Goal: Information Seeking & Learning: Learn about a topic

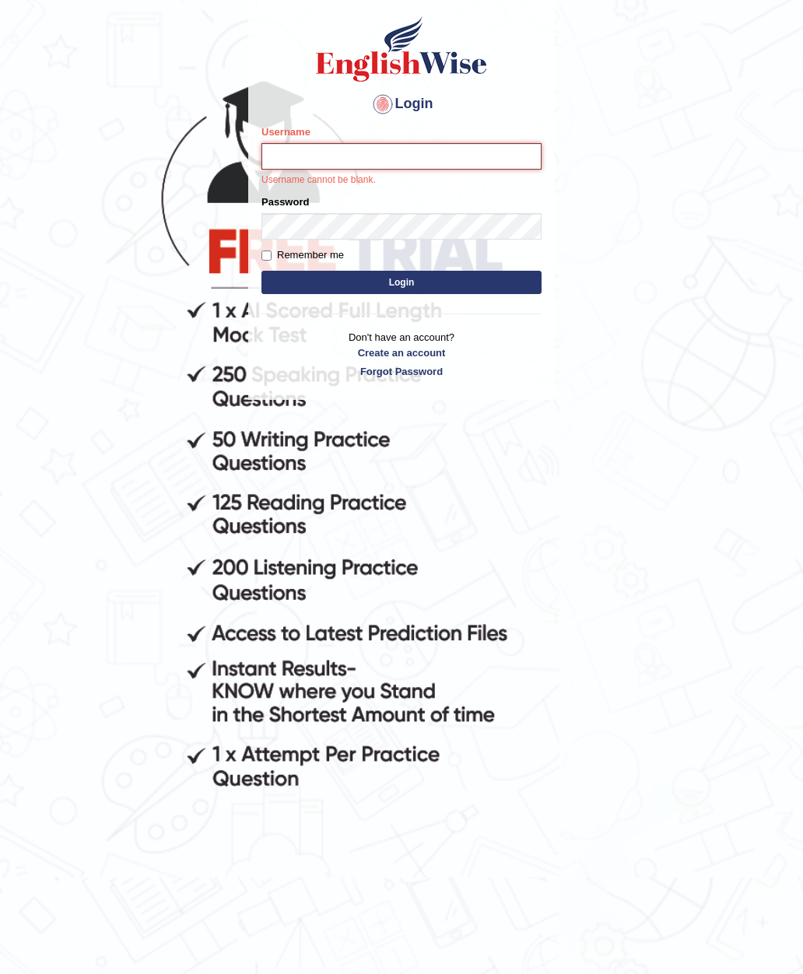
type input "Prakashpalani"
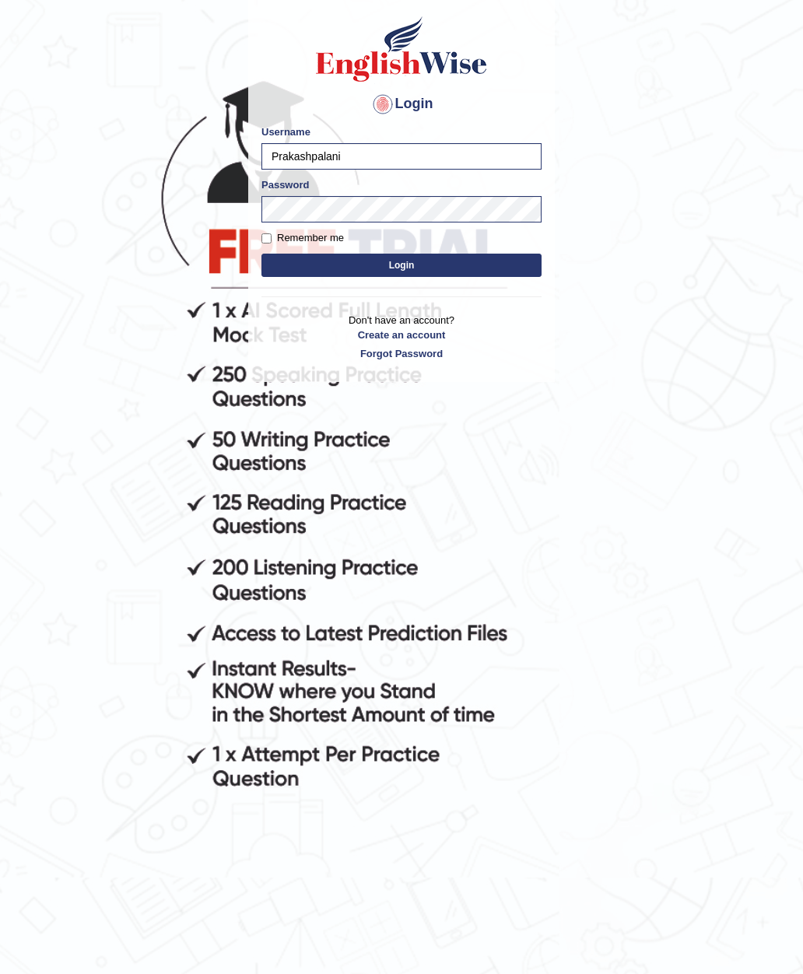
click at [270, 237] on input "Remember me" at bounding box center [266, 238] width 10 height 10
checkbox input "true"
click at [474, 261] on button "Login" at bounding box center [401, 265] width 280 height 23
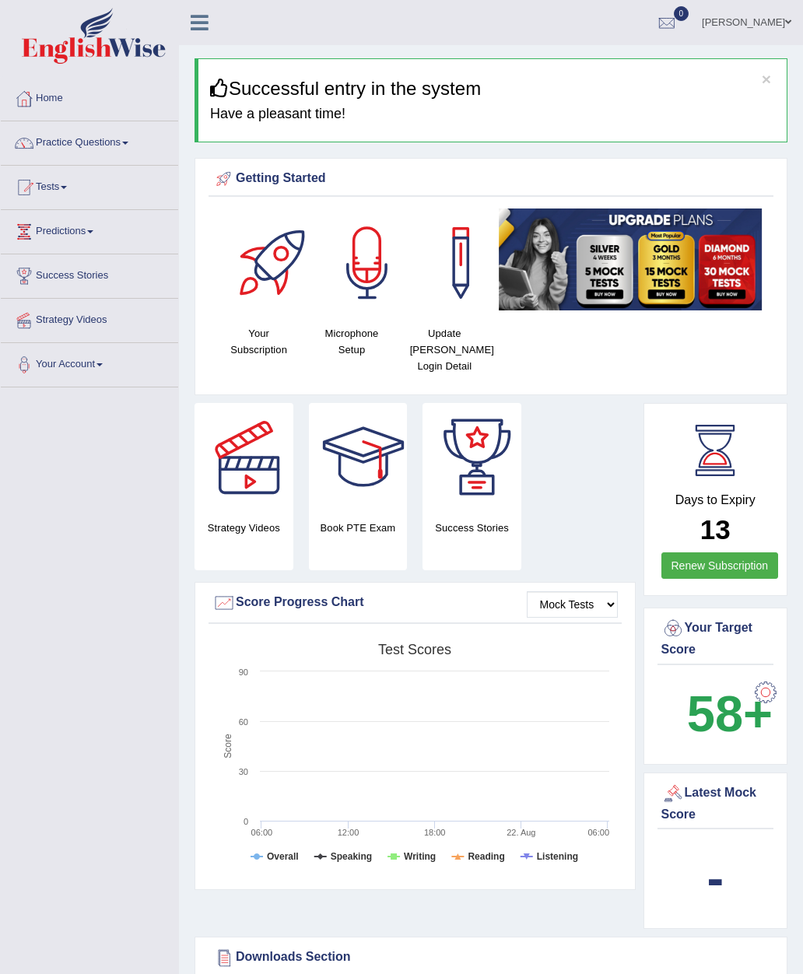
click at [82, 190] on link "Tests" at bounding box center [89, 185] width 177 height 39
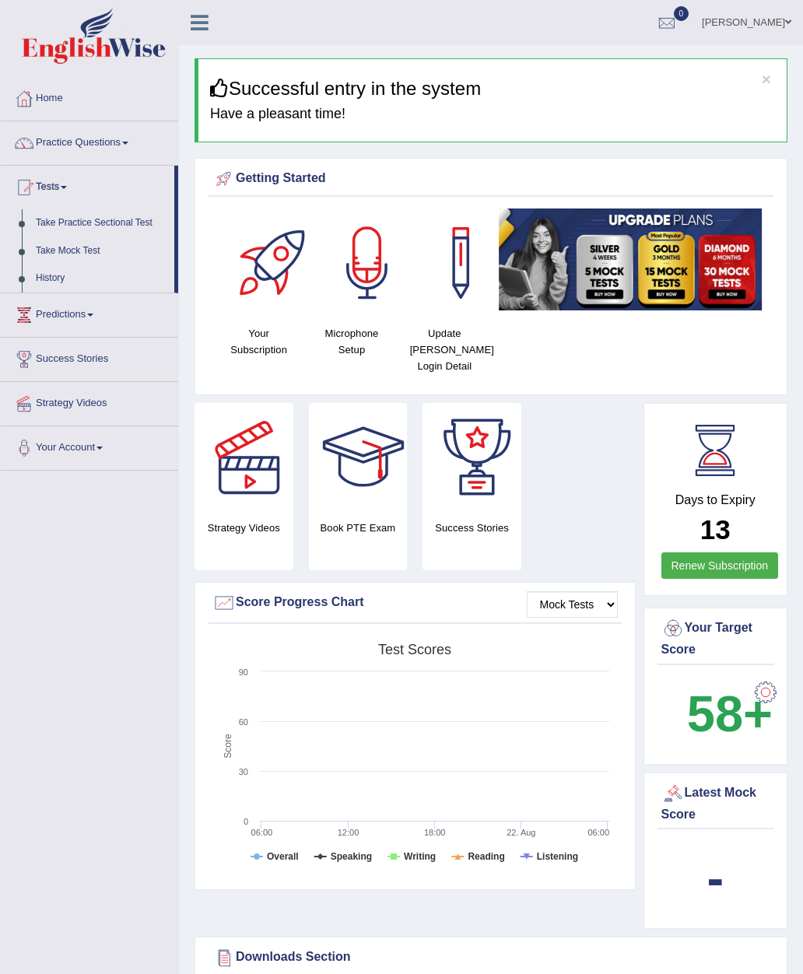
click at [146, 226] on div at bounding box center [401, 487] width 803 height 974
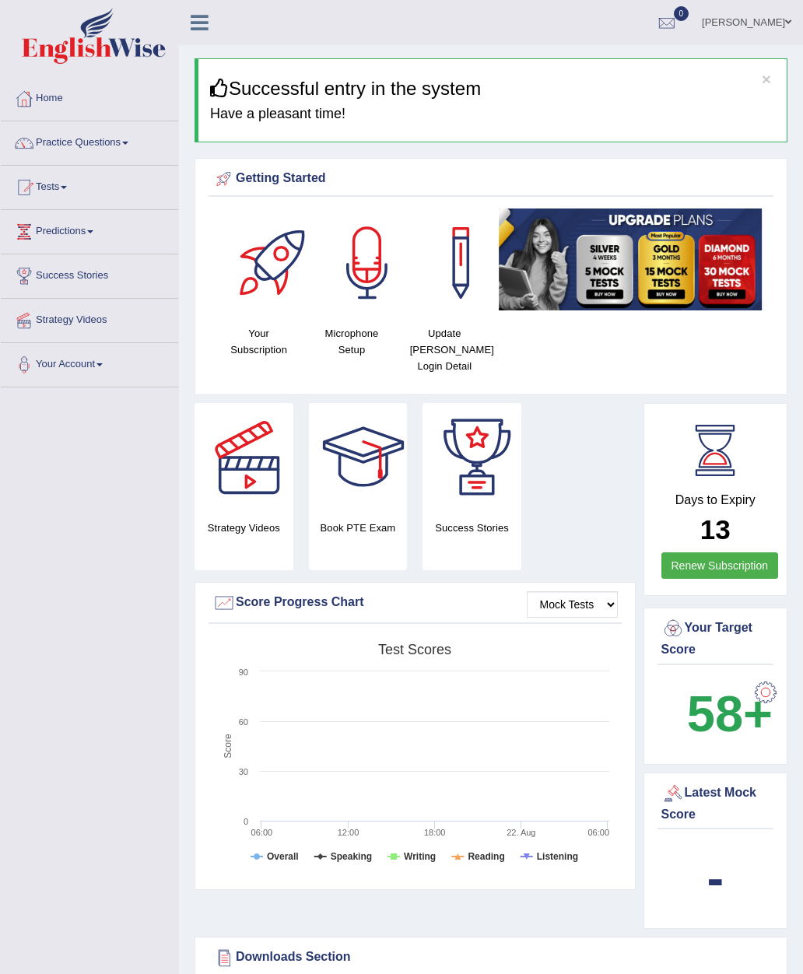
click at [66, 193] on link "Tests" at bounding box center [89, 185] width 177 height 39
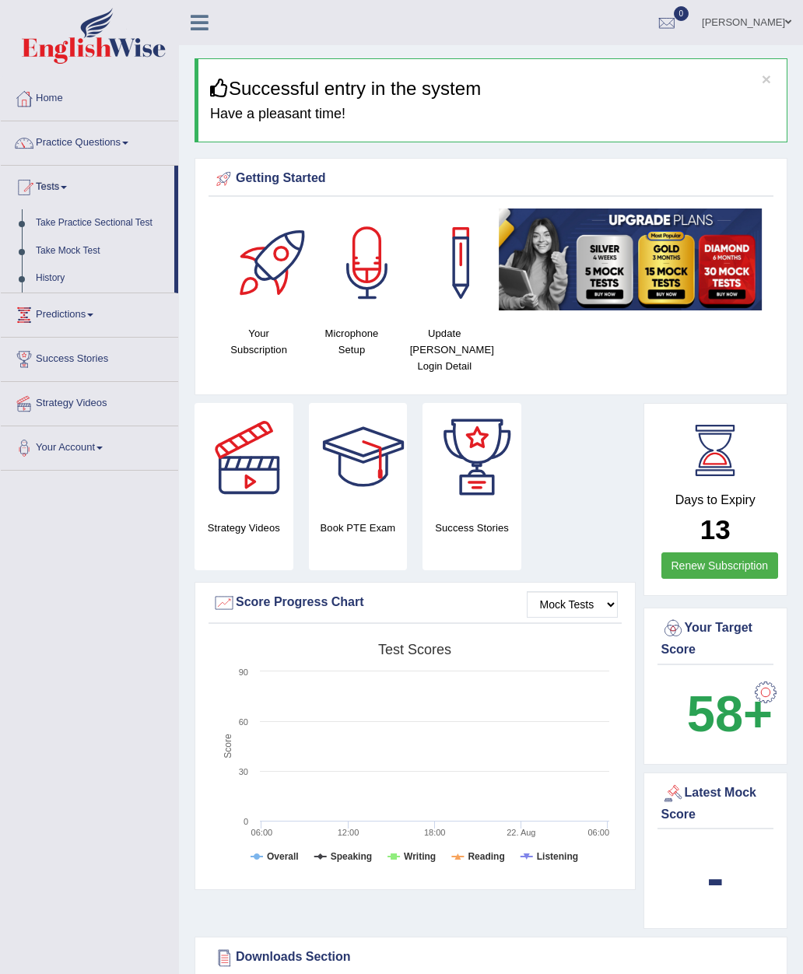
click at [83, 247] on div at bounding box center [401, 487] width 803 height 974
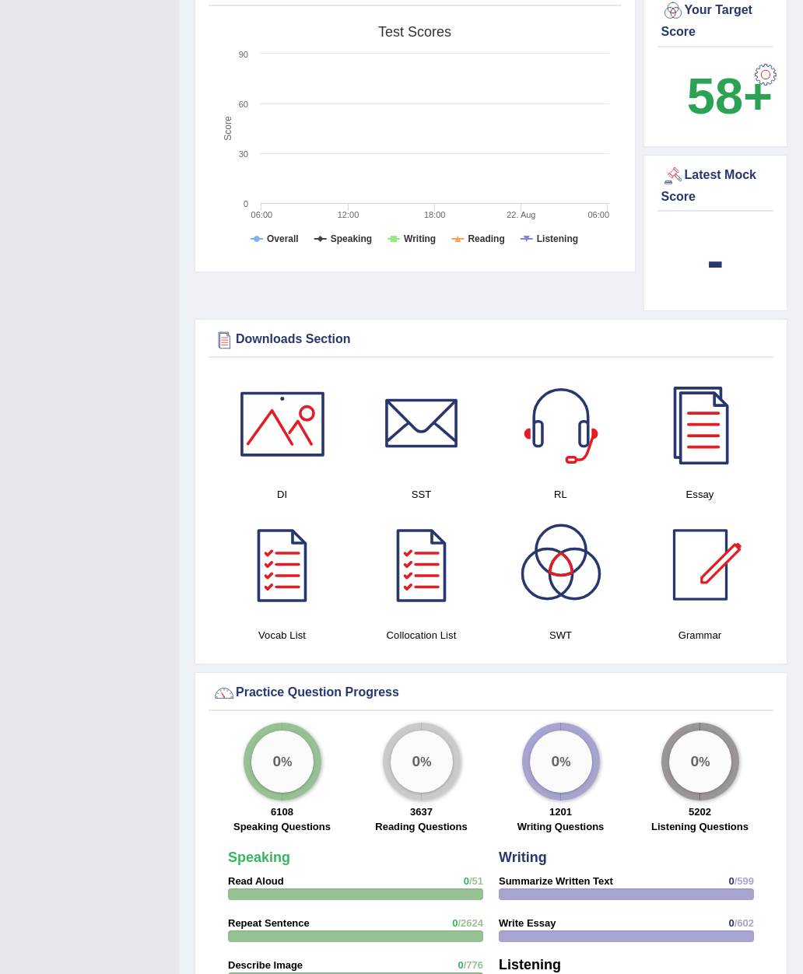
scroll to position [666, 0]
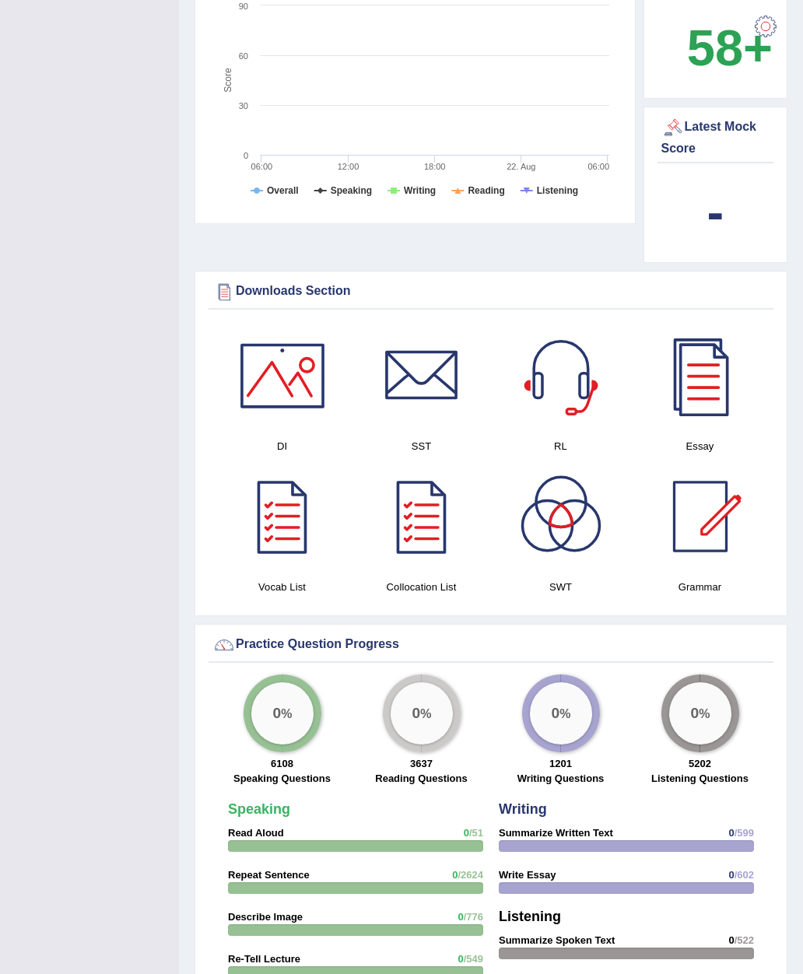
click at [371, 843] on div at bounding box center [355, 846] width 255 height 12
click at [471, 840] on div at bounding box center [355, 846] width 255 height 12
click at [482, 836] on strong "0 /51" at bounding box center [473, 833] width 19 height 15
click at [681, 846] on div at bounding box center [626, 846] width 255 height 12
click at [690, 843] on div at bounding box center [626, 846] width 255 height 12
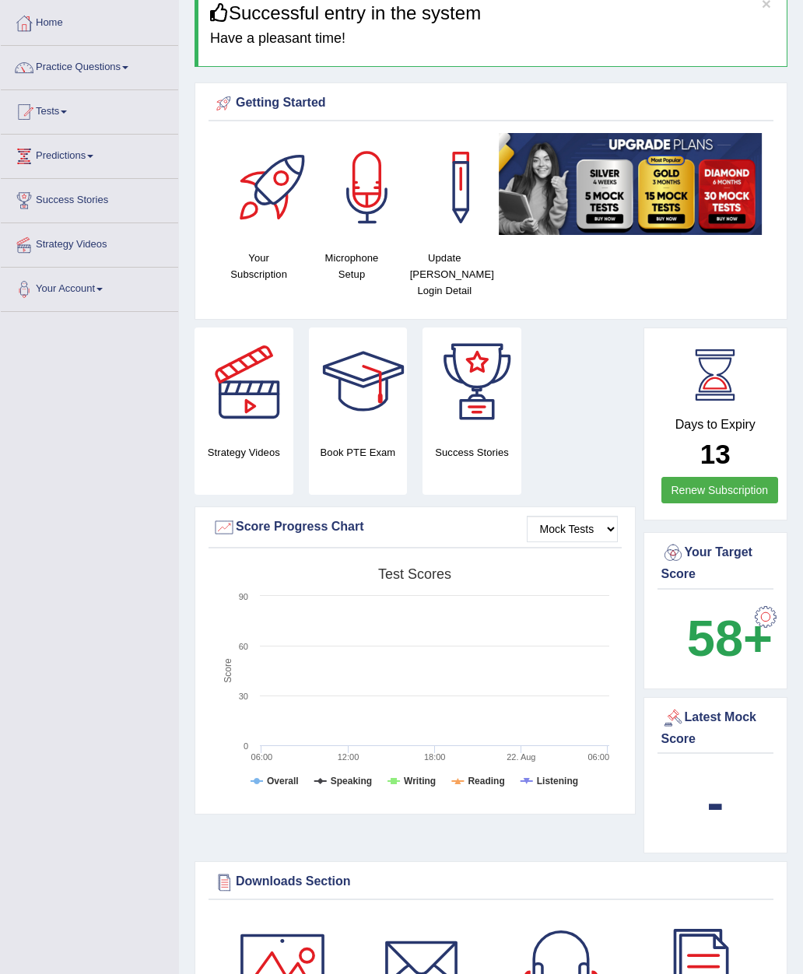
scroll to position [0, 0]
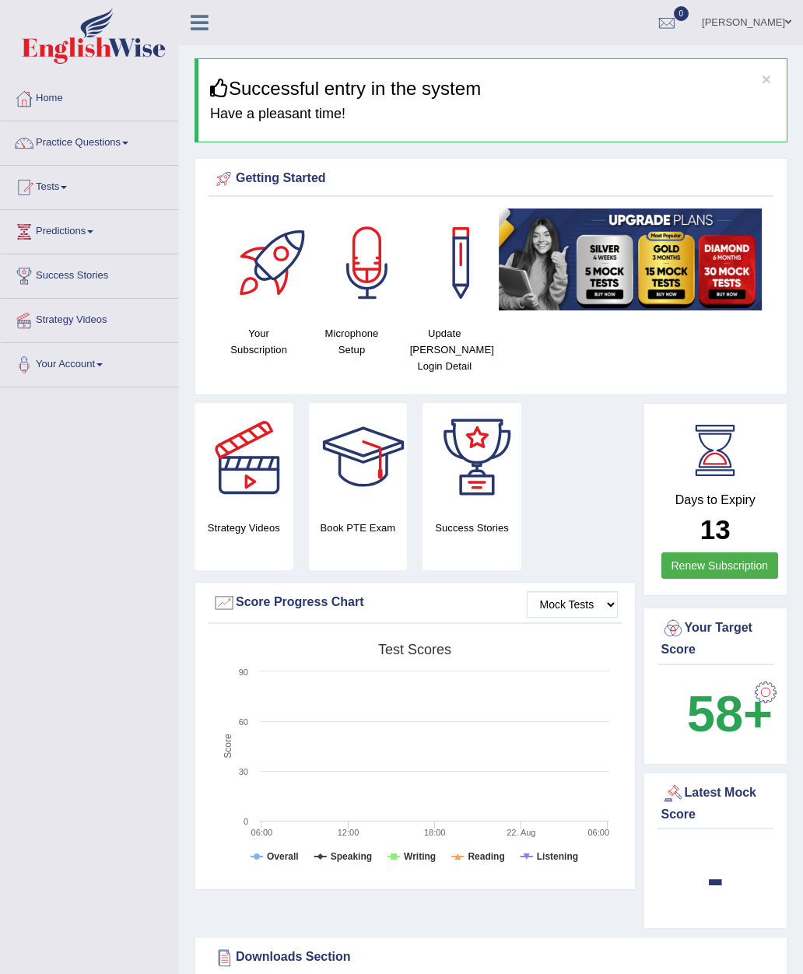
click at [123, 156] on link "Practice Questions" at bounding box center [89, 140] width 177 height 39
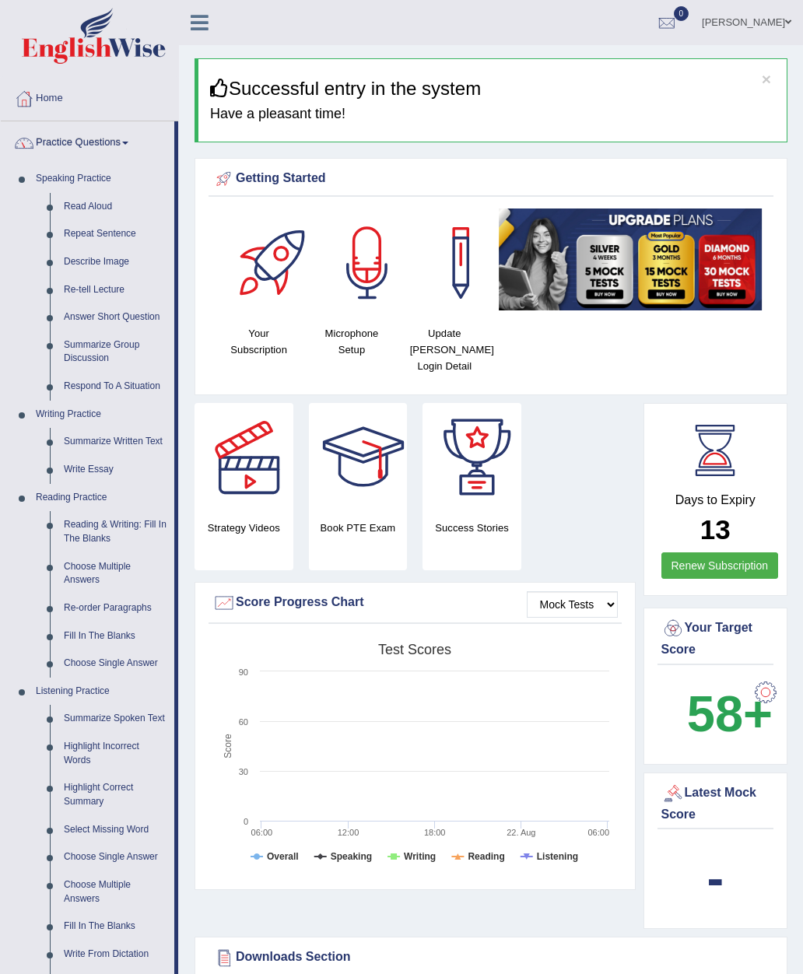
click at [89, 181] on div at bounding box center [401, 487] width 803 height 974
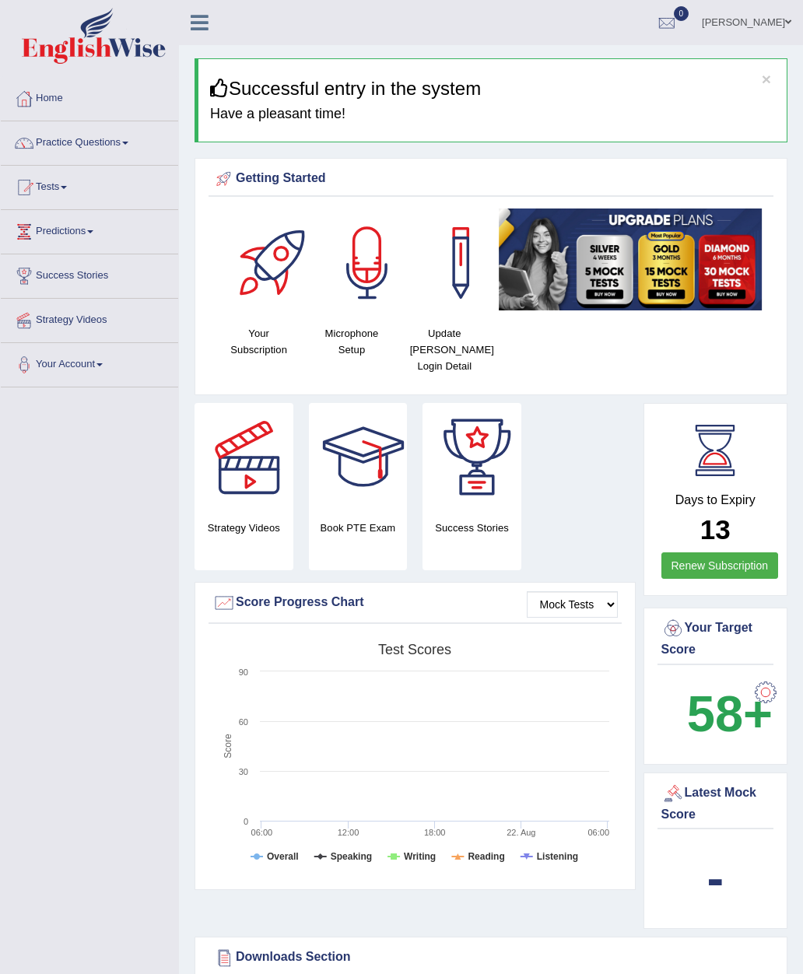
click at [21, 146] on div at bounding box center [23, 142] width 23 height 23
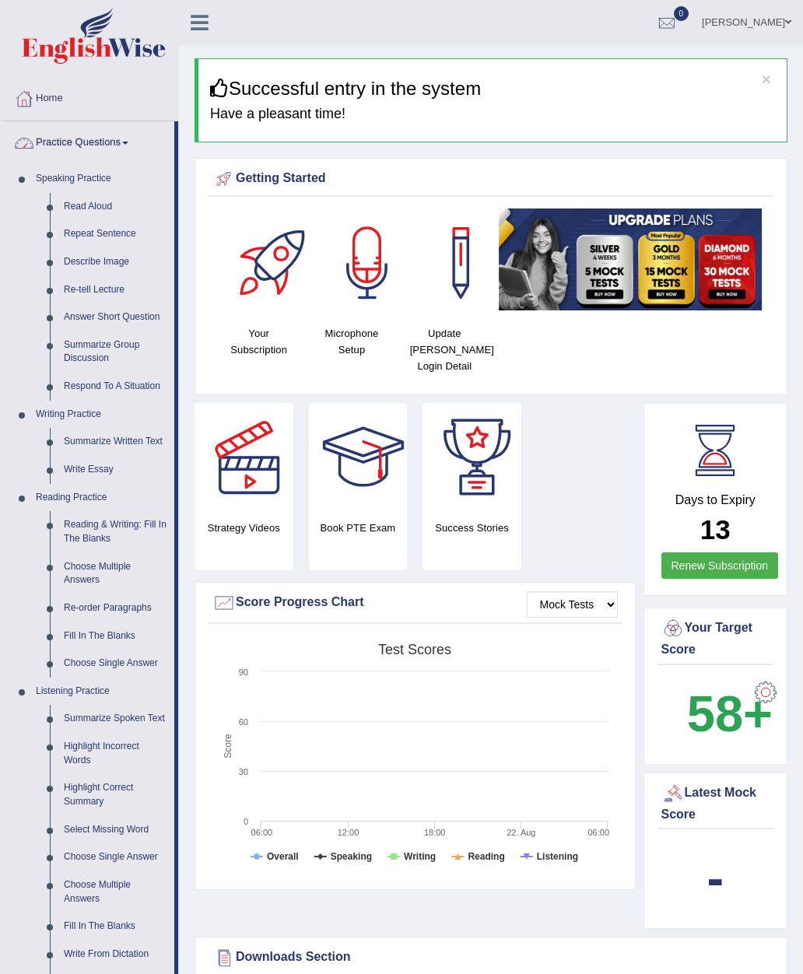
click at [62, 178] on div at bounding box center [401, 487] width 803 height 974
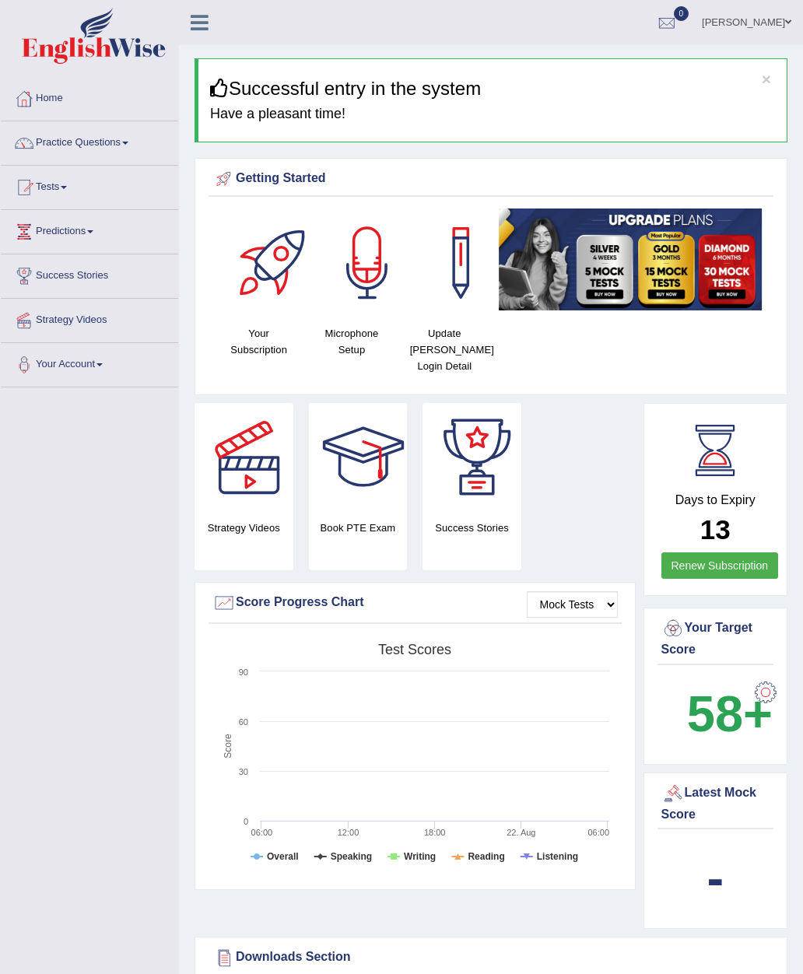
click at [128, 143] on link "Practice Questions" at bounding box center [89, 140] width 177 height 39
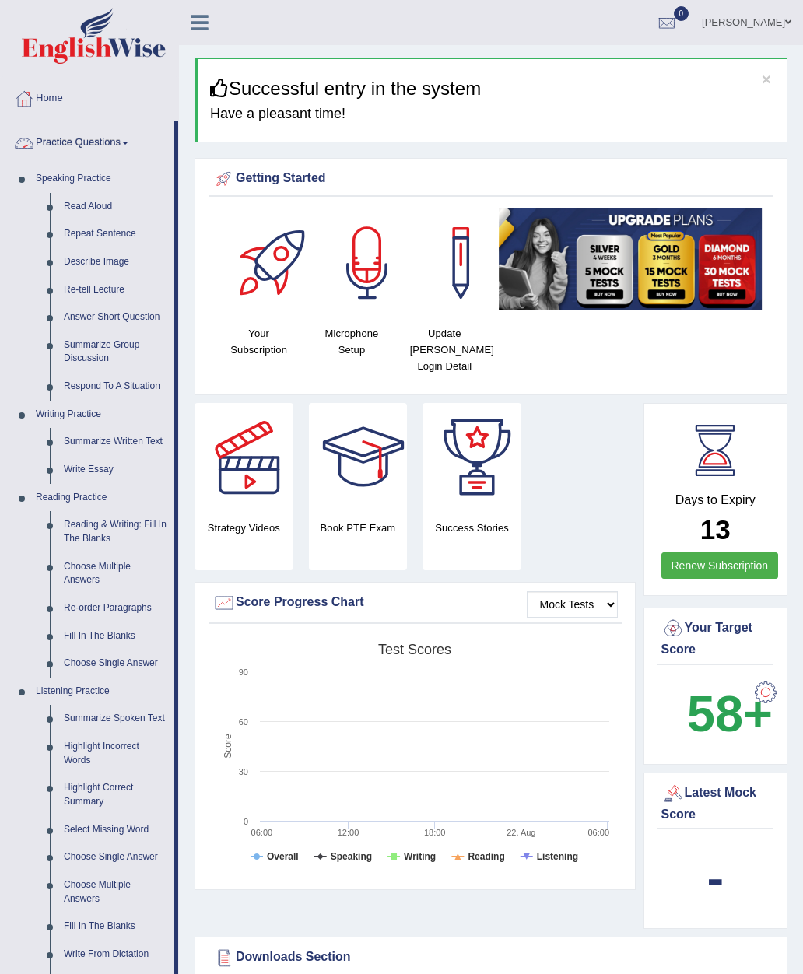
click at [93, 203] on div at bounding box center [401, 487] width 803 height 974
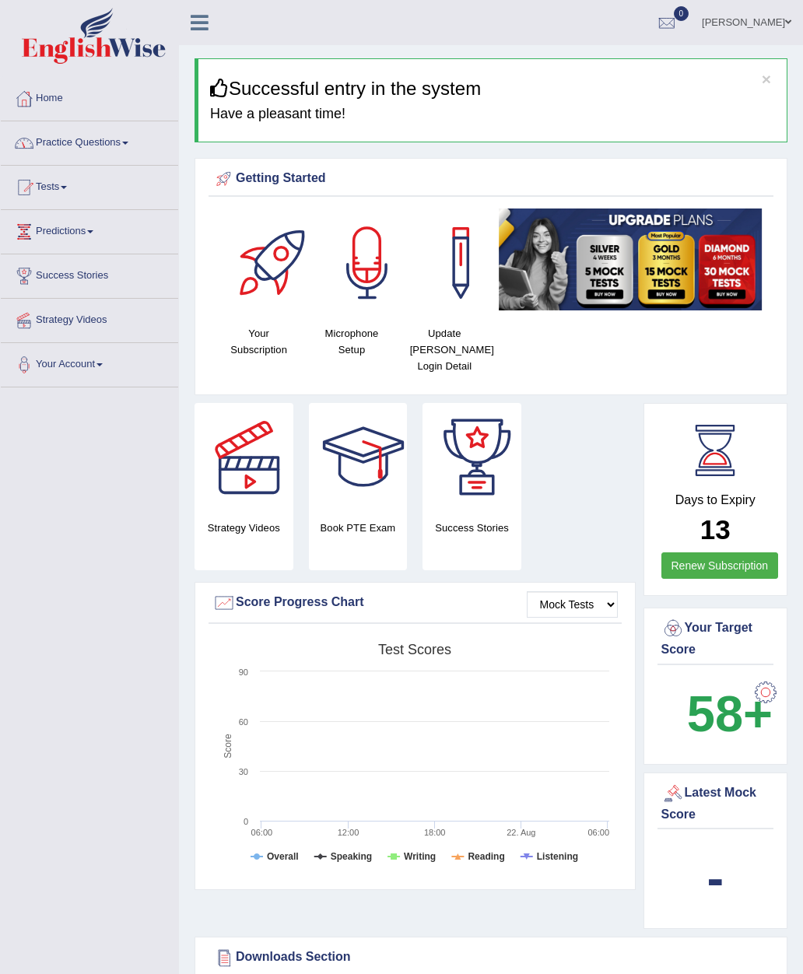
click at [131, 147] on link "Practice Questions" at bounding box center [89, 140] width 177 height 39
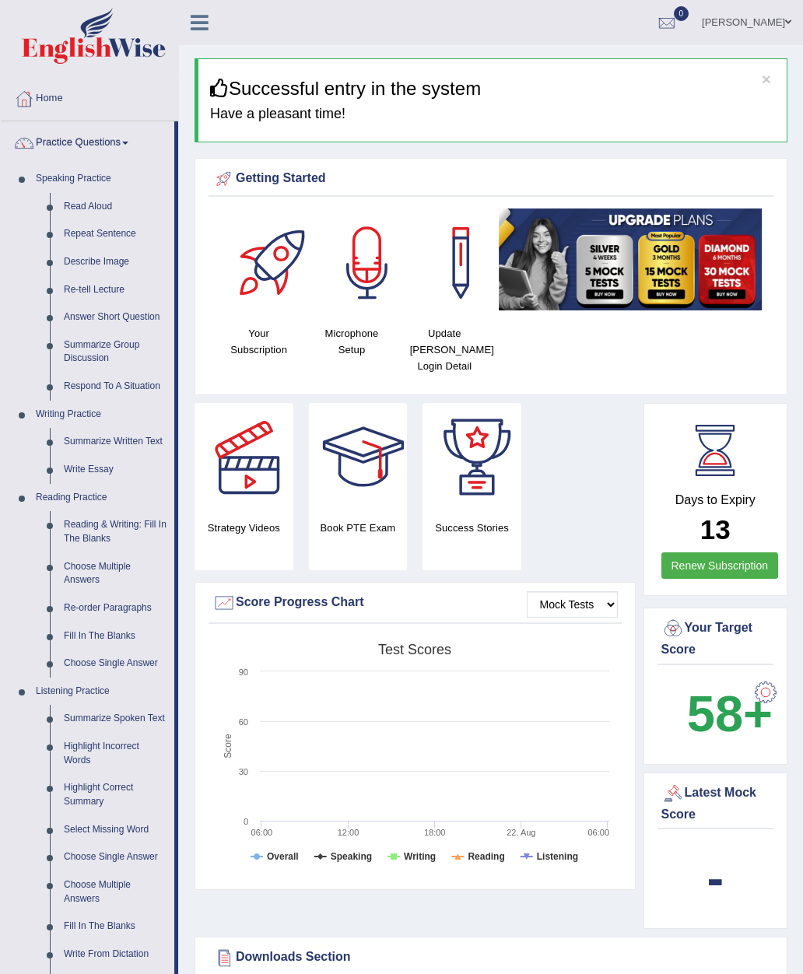
click at [723, 577] on div at bounding box center [401, 487] width 803 height 974
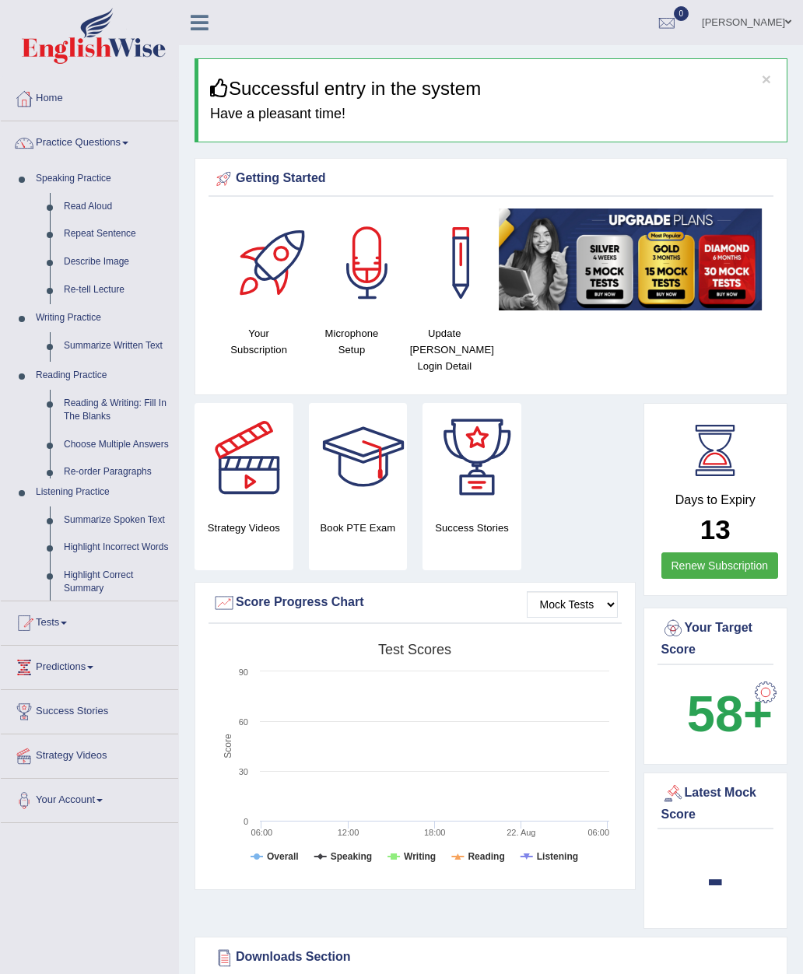
click at [719, 569] on link "Renew Subscription" at bounding box center [719, 565] width 117 height 26
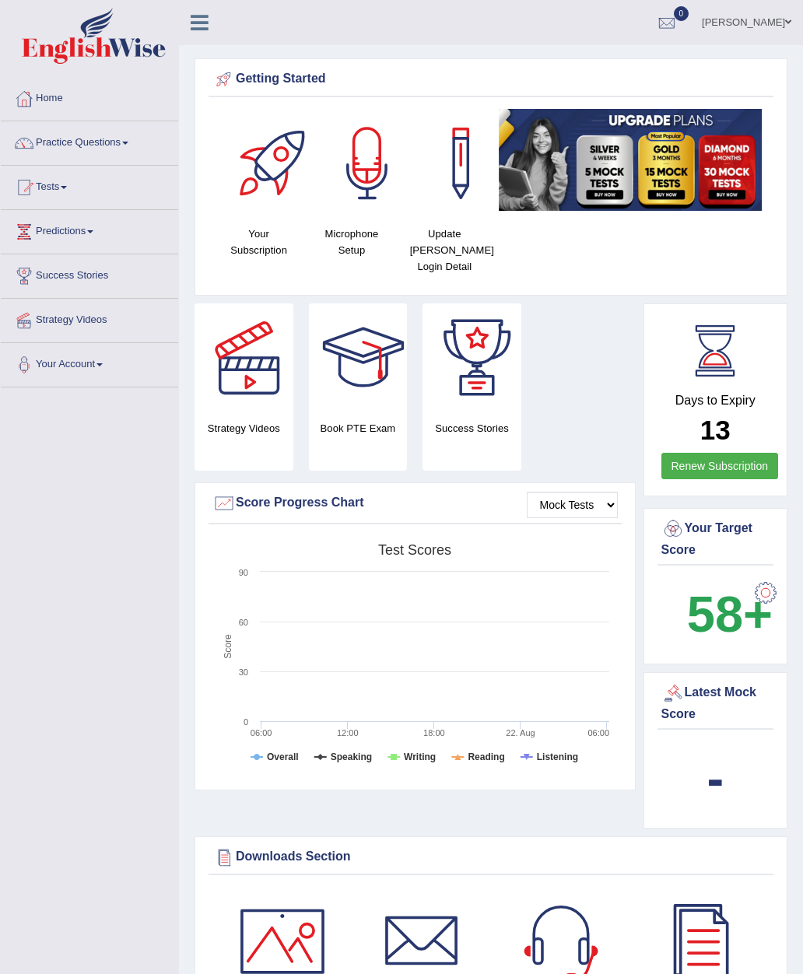
click at [280, 847] on div "Downloads Section" at bounding box center [490, 857] width 557 height 23
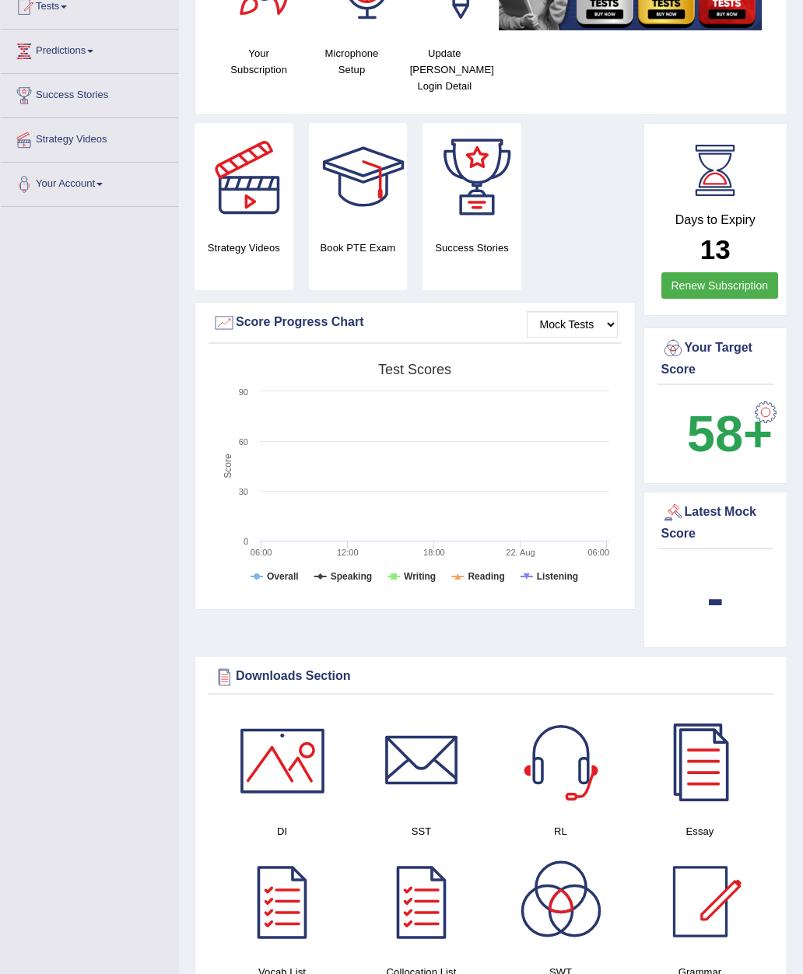
scroll to position [217, 0]
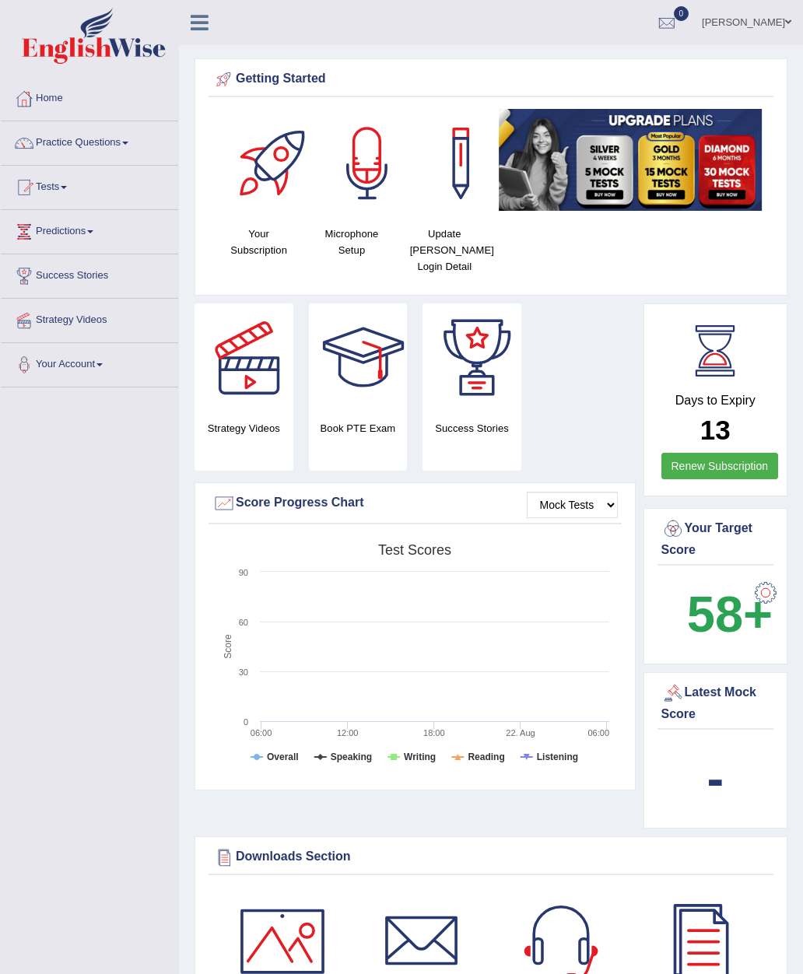
click at [62, 191] on link "Tests" at bounding box center [89, 185] width 177 height 39
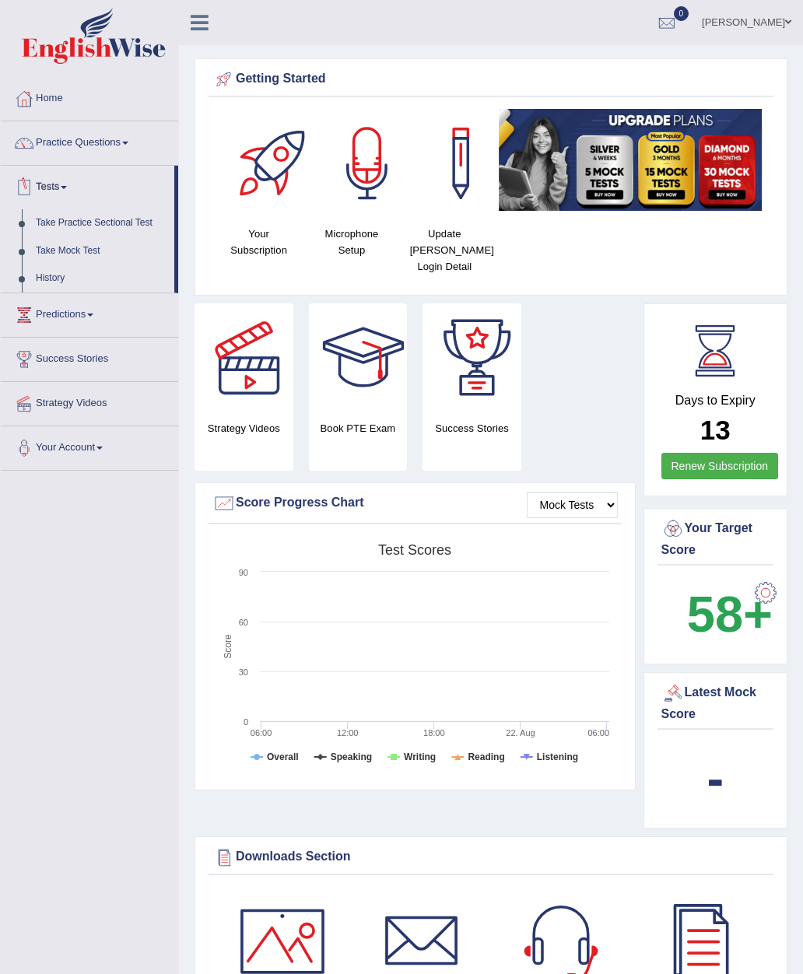
click at [92, 148] on div at bounding box center [401, 487] width 803 height 974
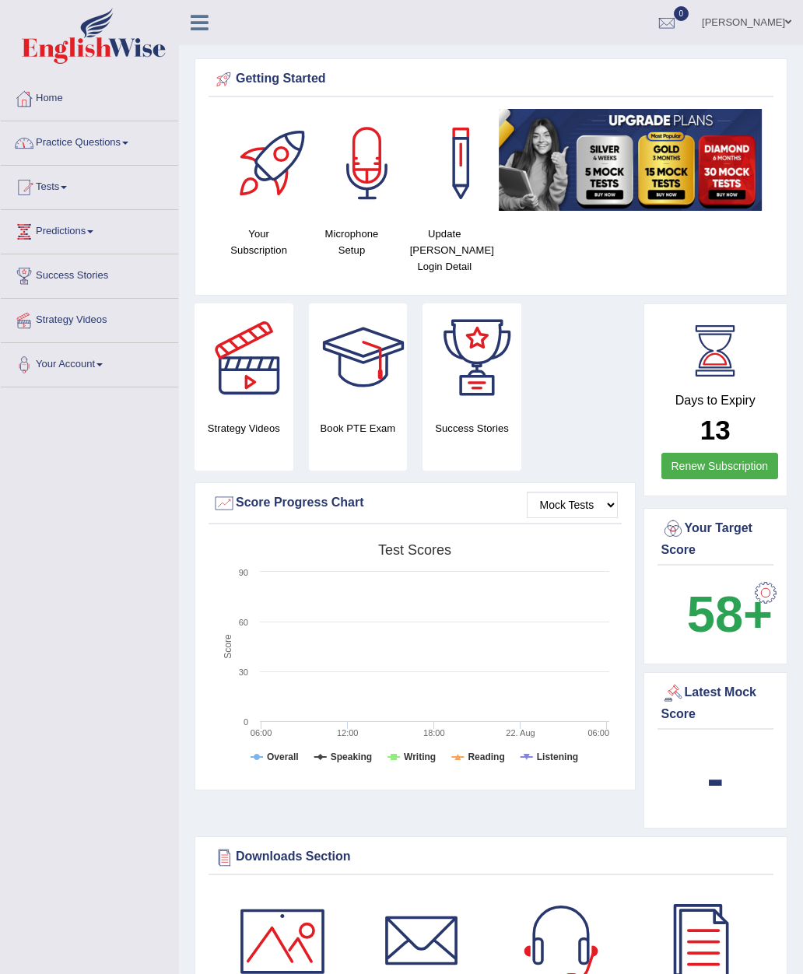
click at [113, 147] on link "Practice Questions" at bounding box center [89, 140] width 177 height 39
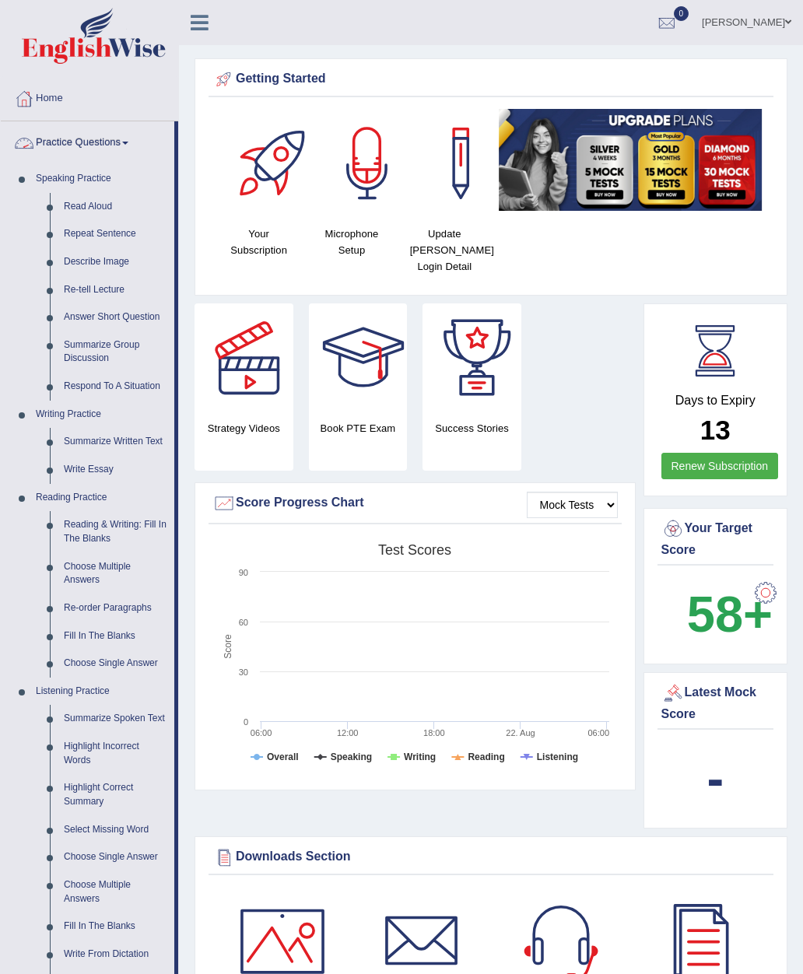
click at [86, 180] on div at bounding box center [401, 487] width 803 height 974
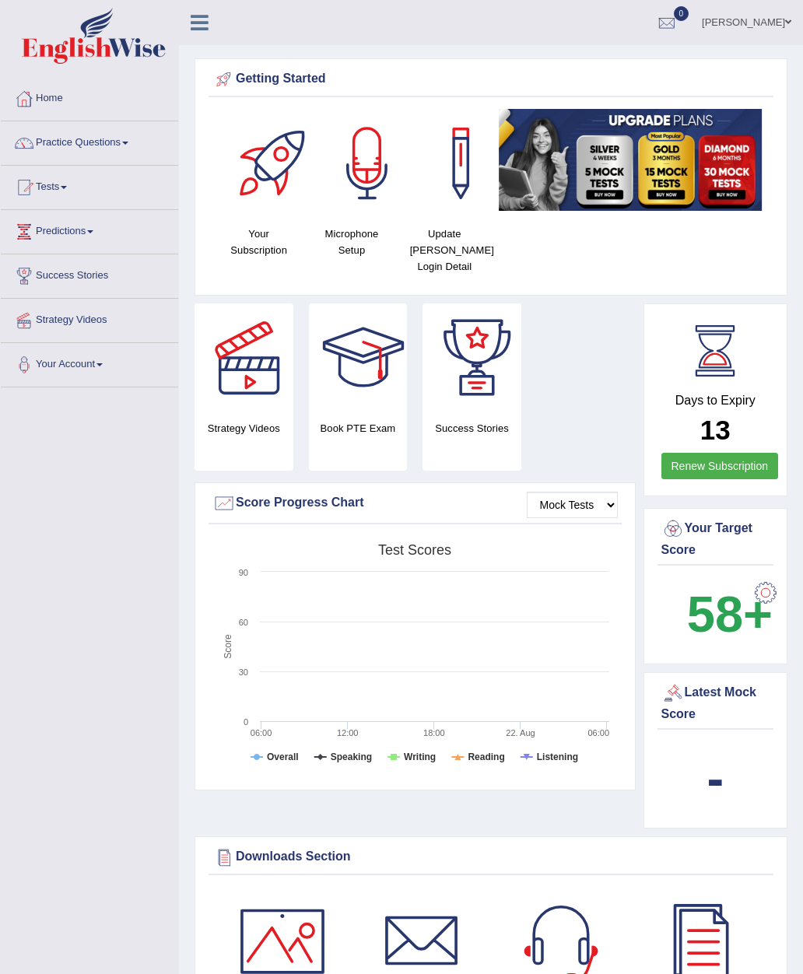
click at [135, 133] on link "Practice Questions" at bounding box center [89, 140] width 177 height 39
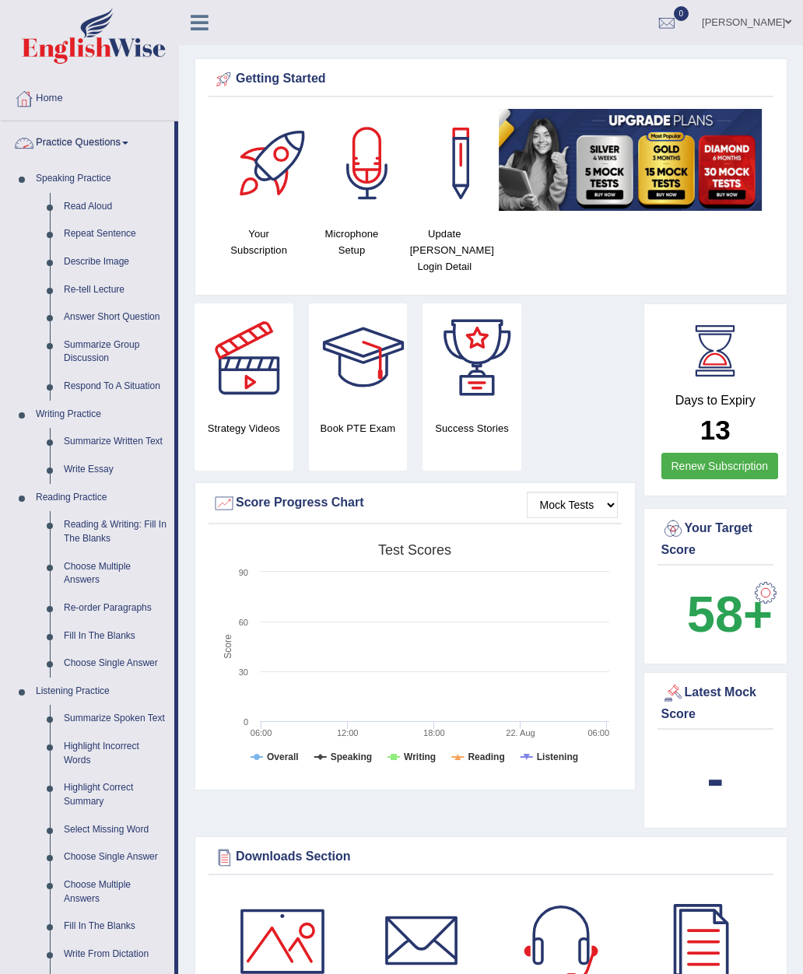
click at [75, 210] on div at bounding box center [401, 487] width 803 height 974
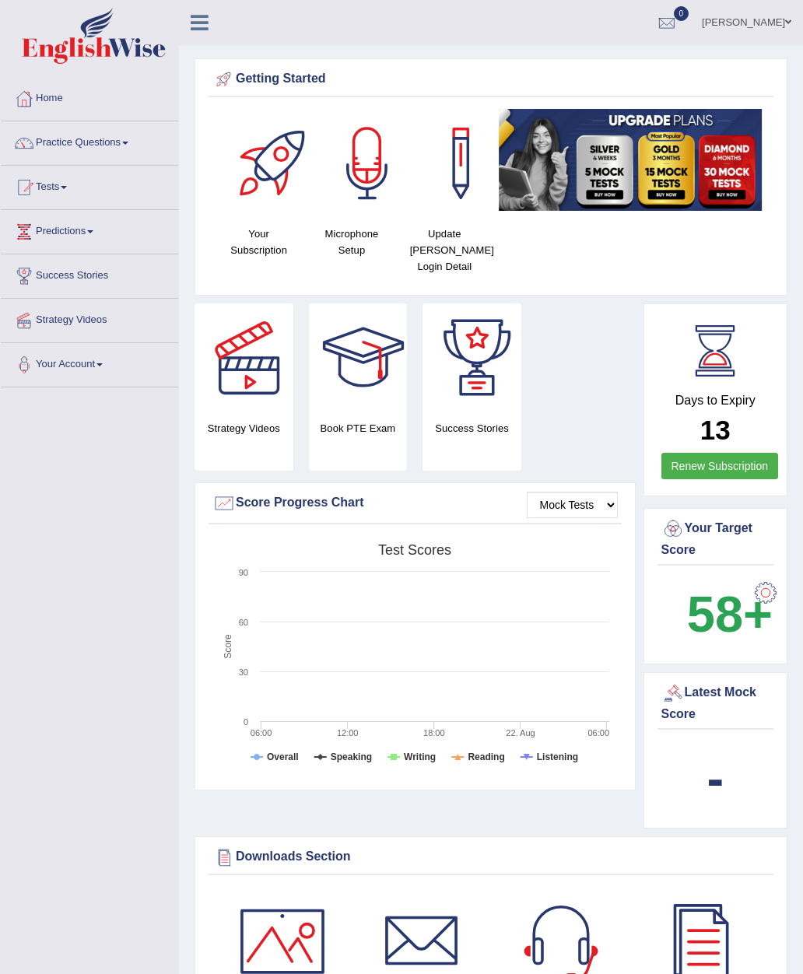
click at [100, 44] on img at bounding box center [94, 36] width 144 height 56
click at [26, 114] on link "Home" at bounding box center [89, 96] width 177 height 39
click at [112, 156] on link "Practice Questions" at bounding box center [89, 140] width 177 height 39
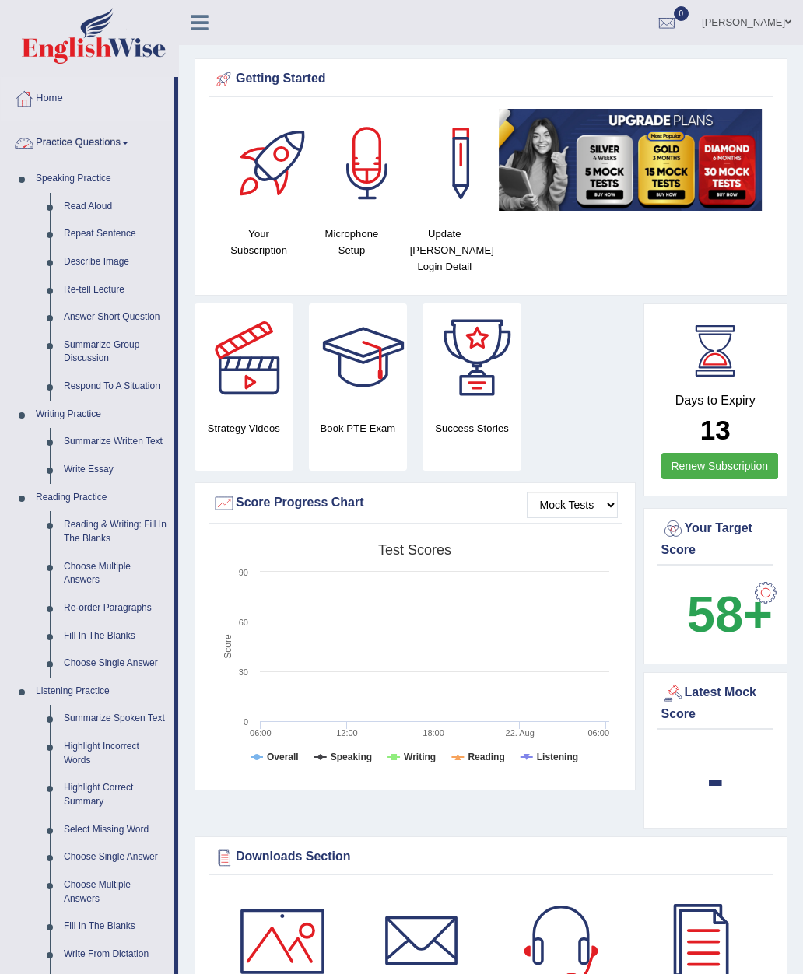
click at [116, 155] on div at bounding box center [401, 487] width 803 height 974
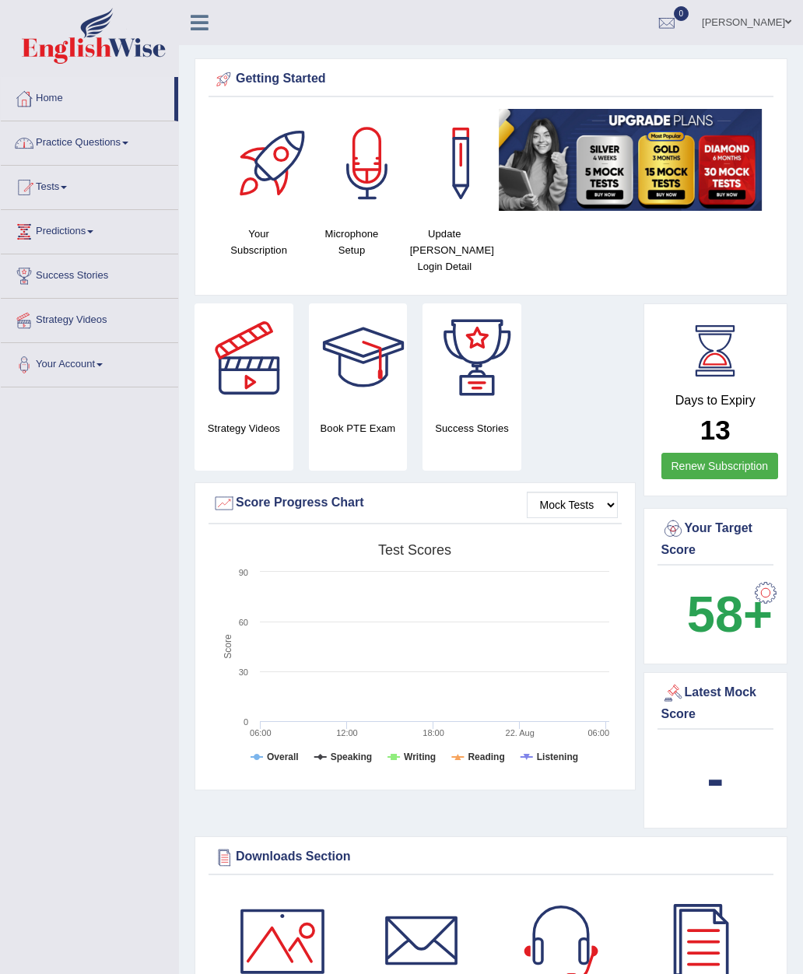
click at [27, 146] on div at bounding box center [23, 142] width 23 height 23
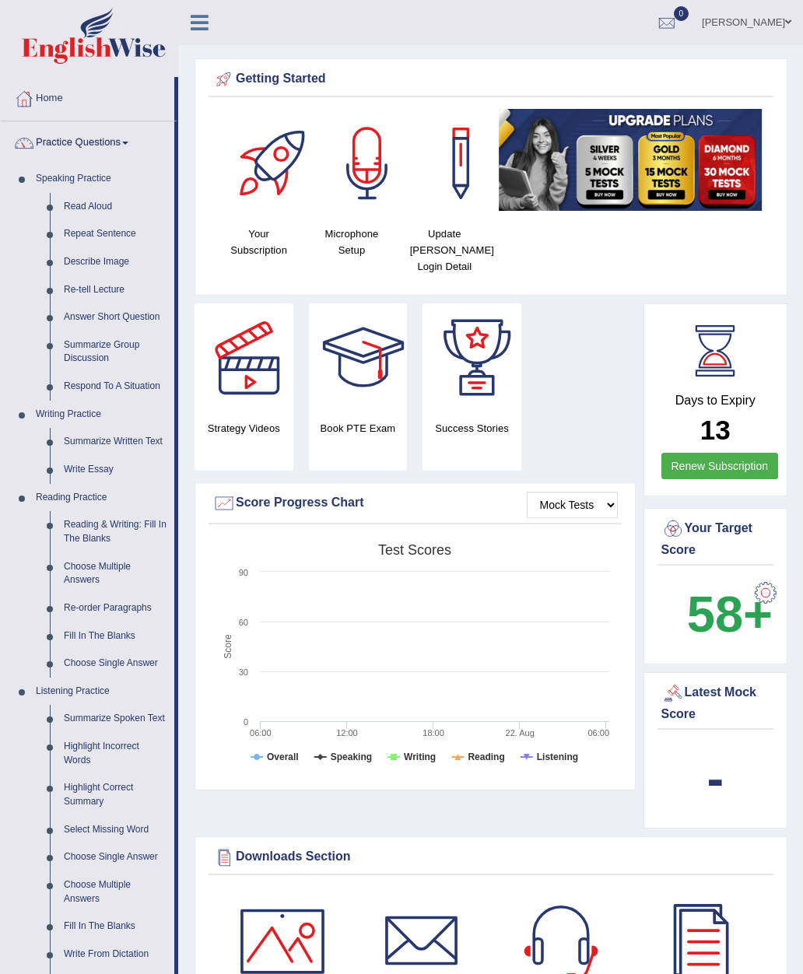
click at [42, 192] on div at bounding box center [401, 487] width 803 height 974
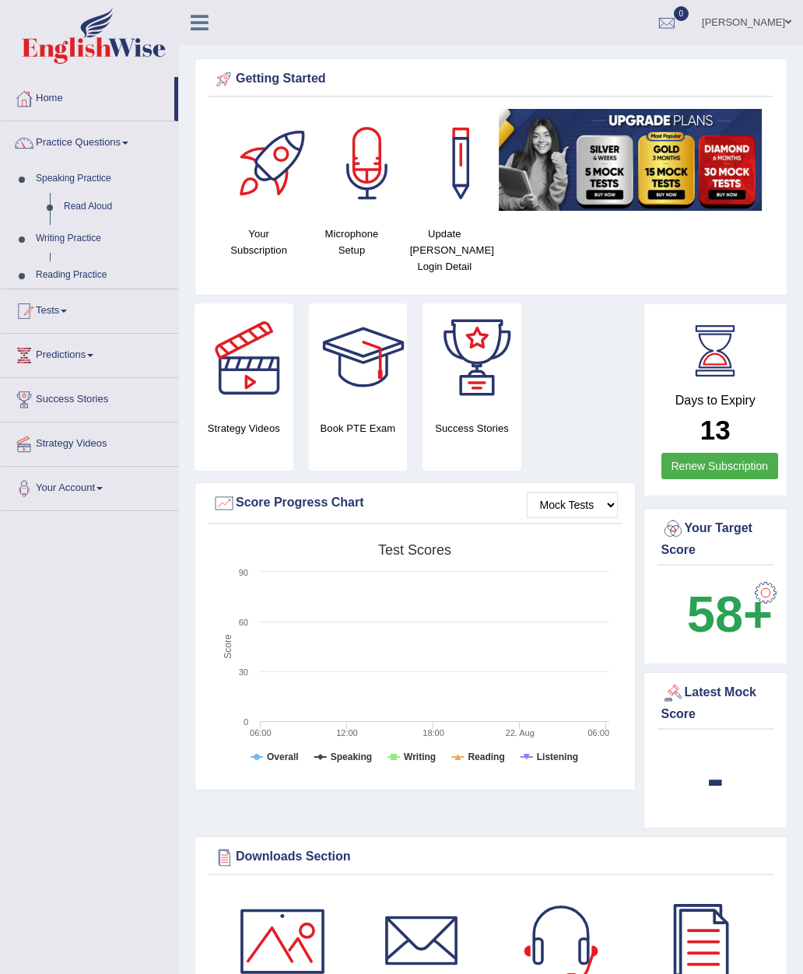
click at [79, 189] on link "Speaking Practice" at bounding box center [103, 179] width 149 height 28
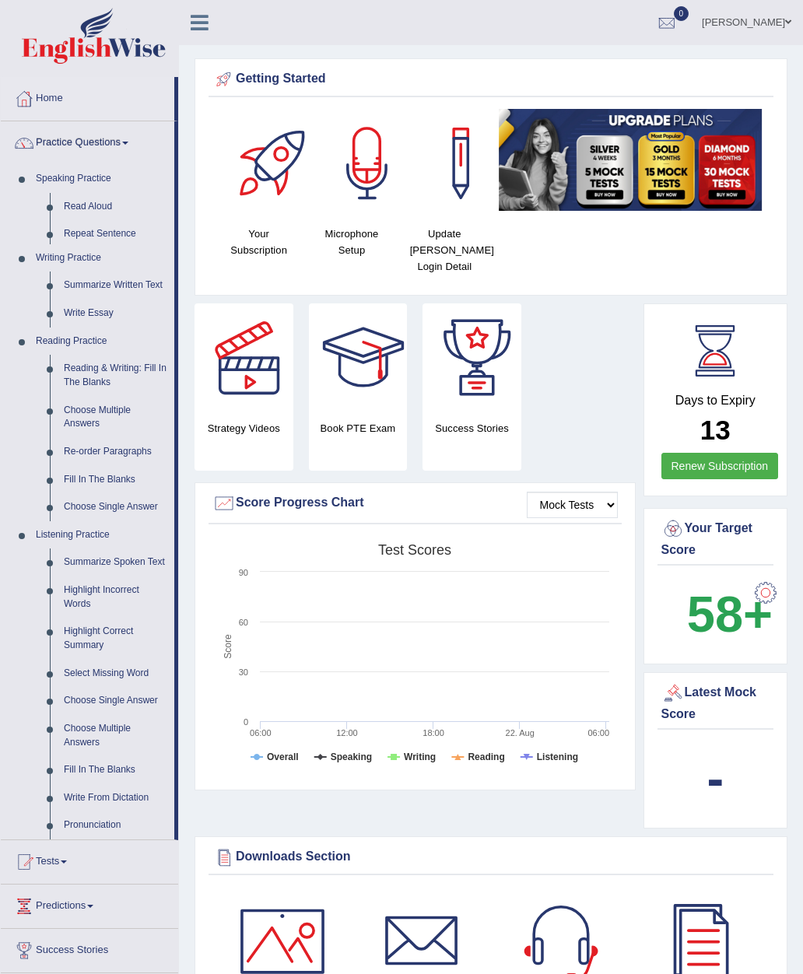
click at [68, 188] on link "Speaking Practice" at bounding box center [102, 179] width 146 height 28
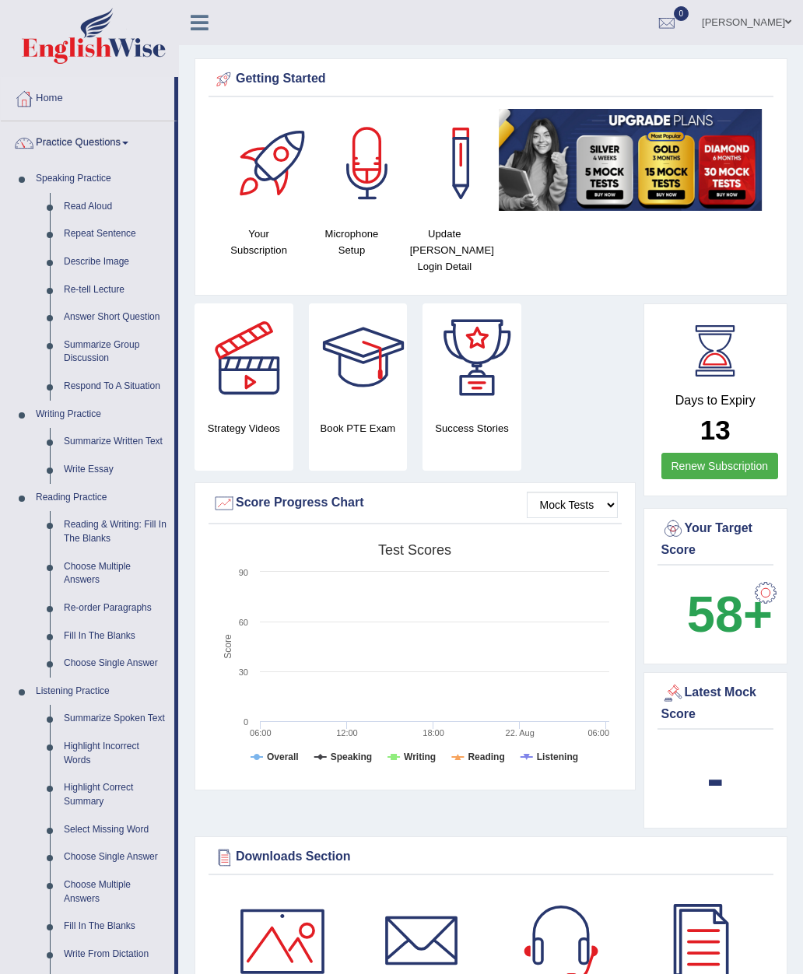
click at [100, 208] on link "Read Aloud" at bounding box center [115, 207] width 117 height 28
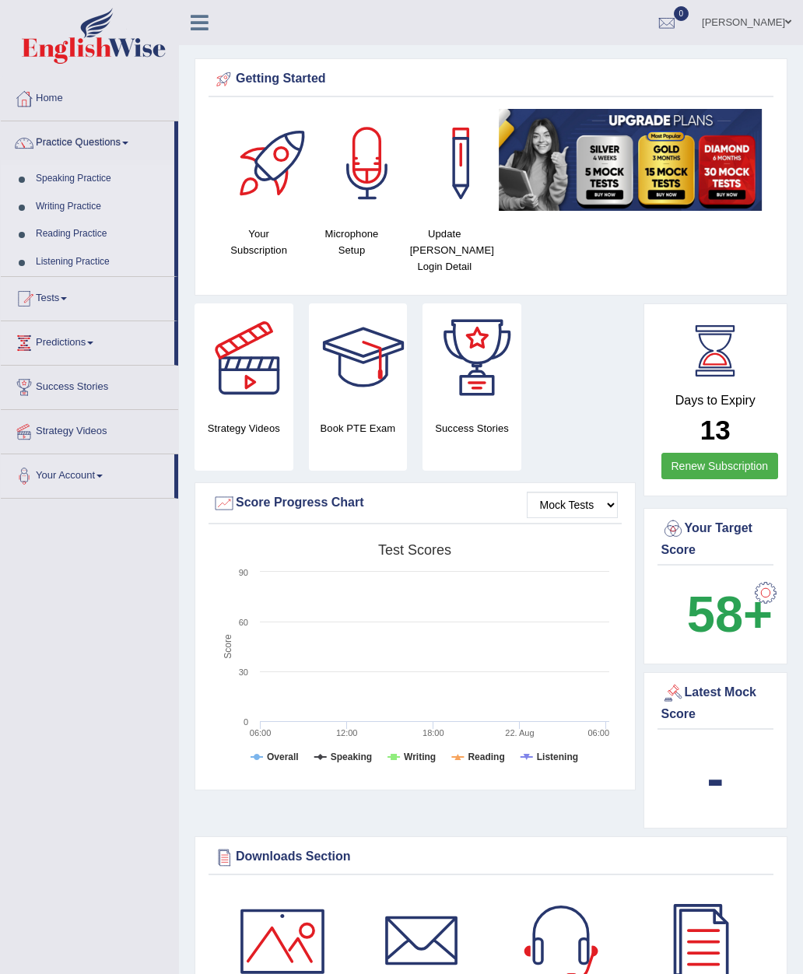
click at [773, 22] on link "[PERSON_NAME]" at bounding box center [746, 20] width 113 height 40
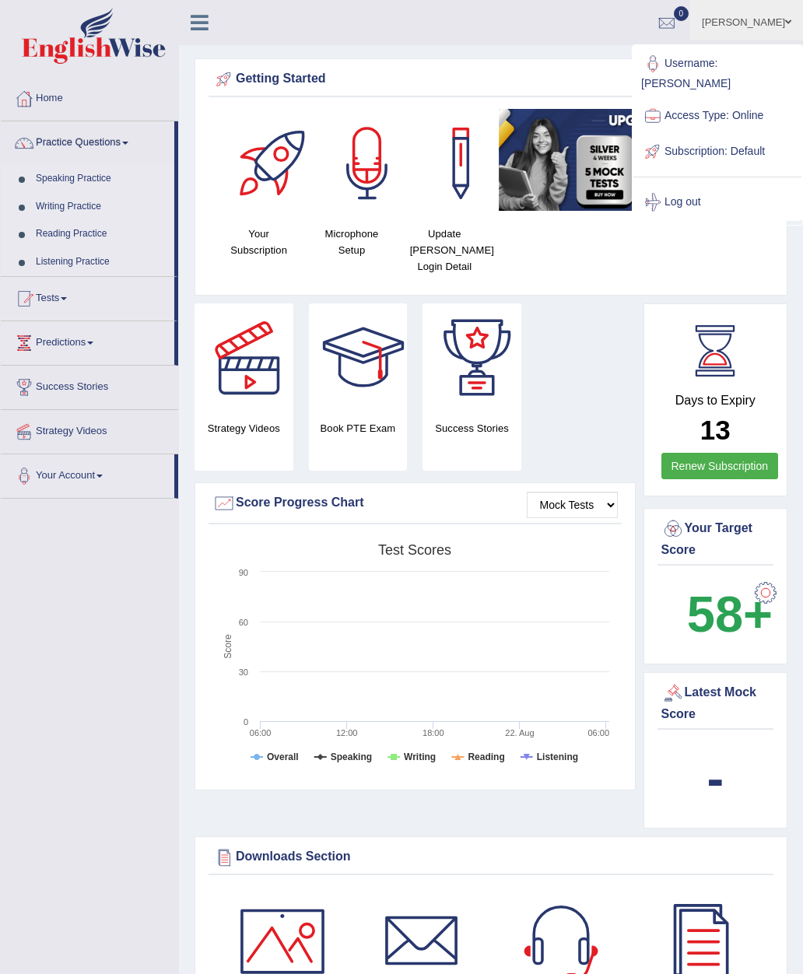
click at [696, 58] on link "Username: [PERSON_NAME]" at bounding box center [717, 72] width 168 height 52
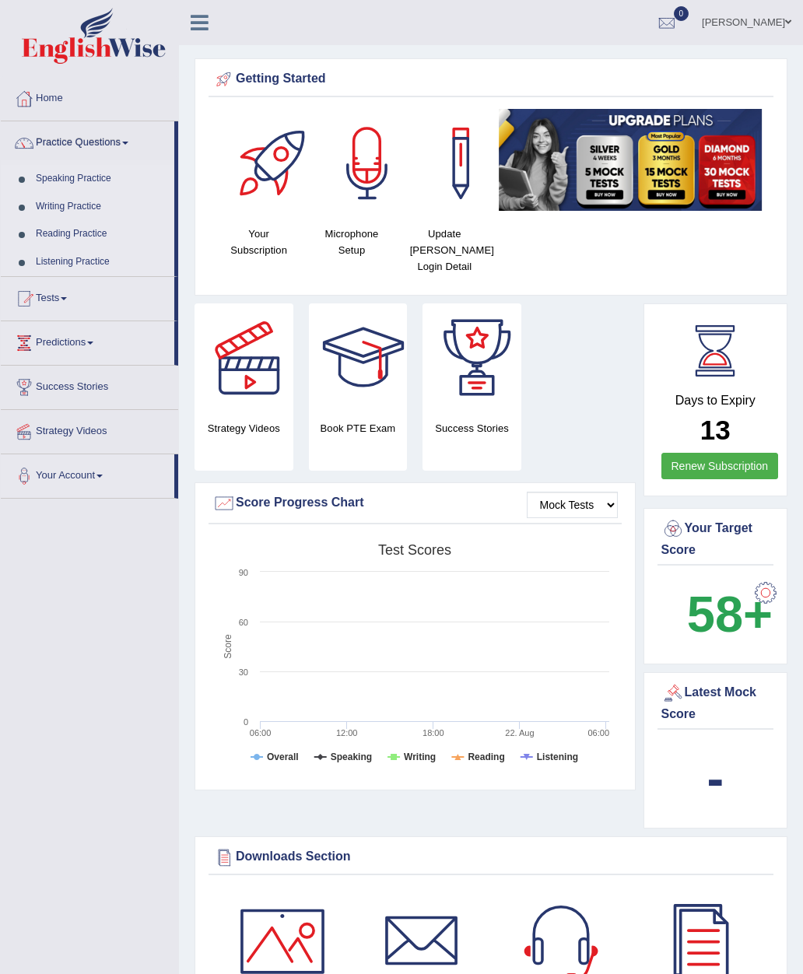
click at [94, 181] on link "Speaking Practice" at bounding box center [102, 179] width 146 height 28
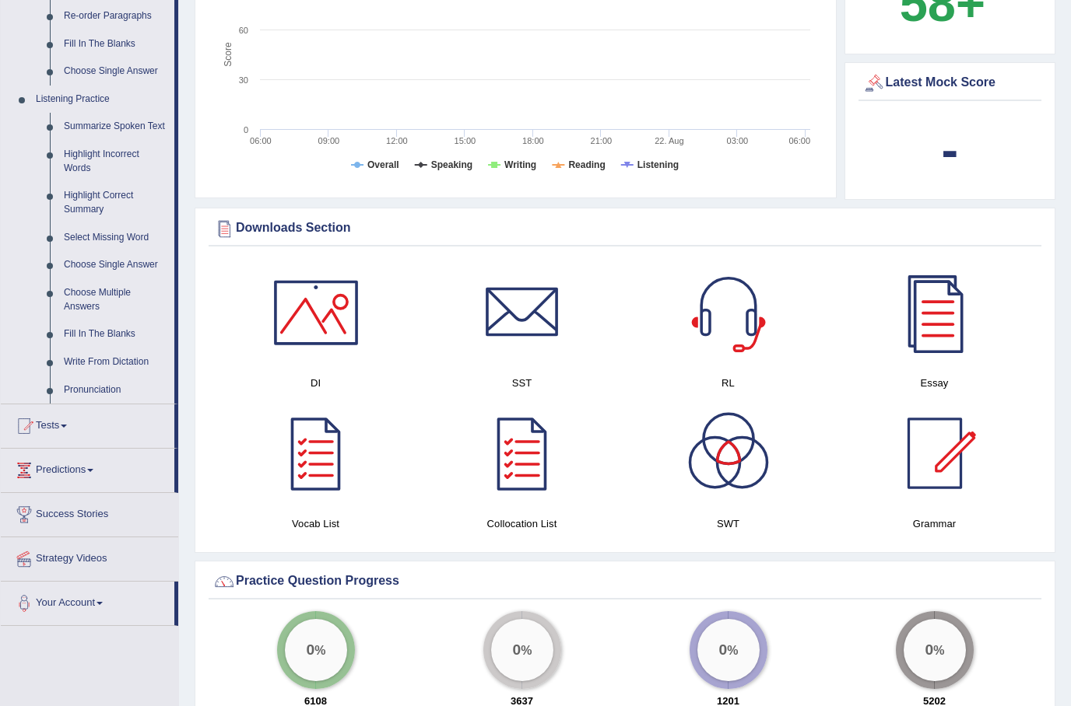
scroll to position [594, 0]
click at [802, 300] on div at bounding box center [934, 311] width 109 height 109
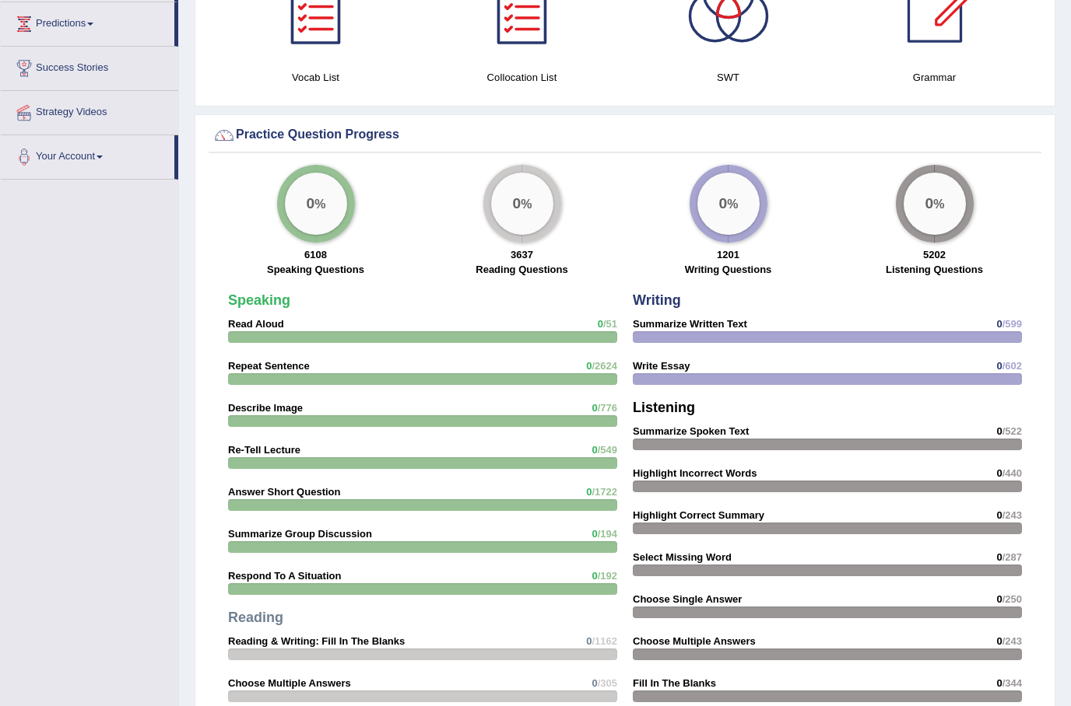
scroll to position [1101, 0]
